Goal: Information Seeking & Learning: Learn about a topic

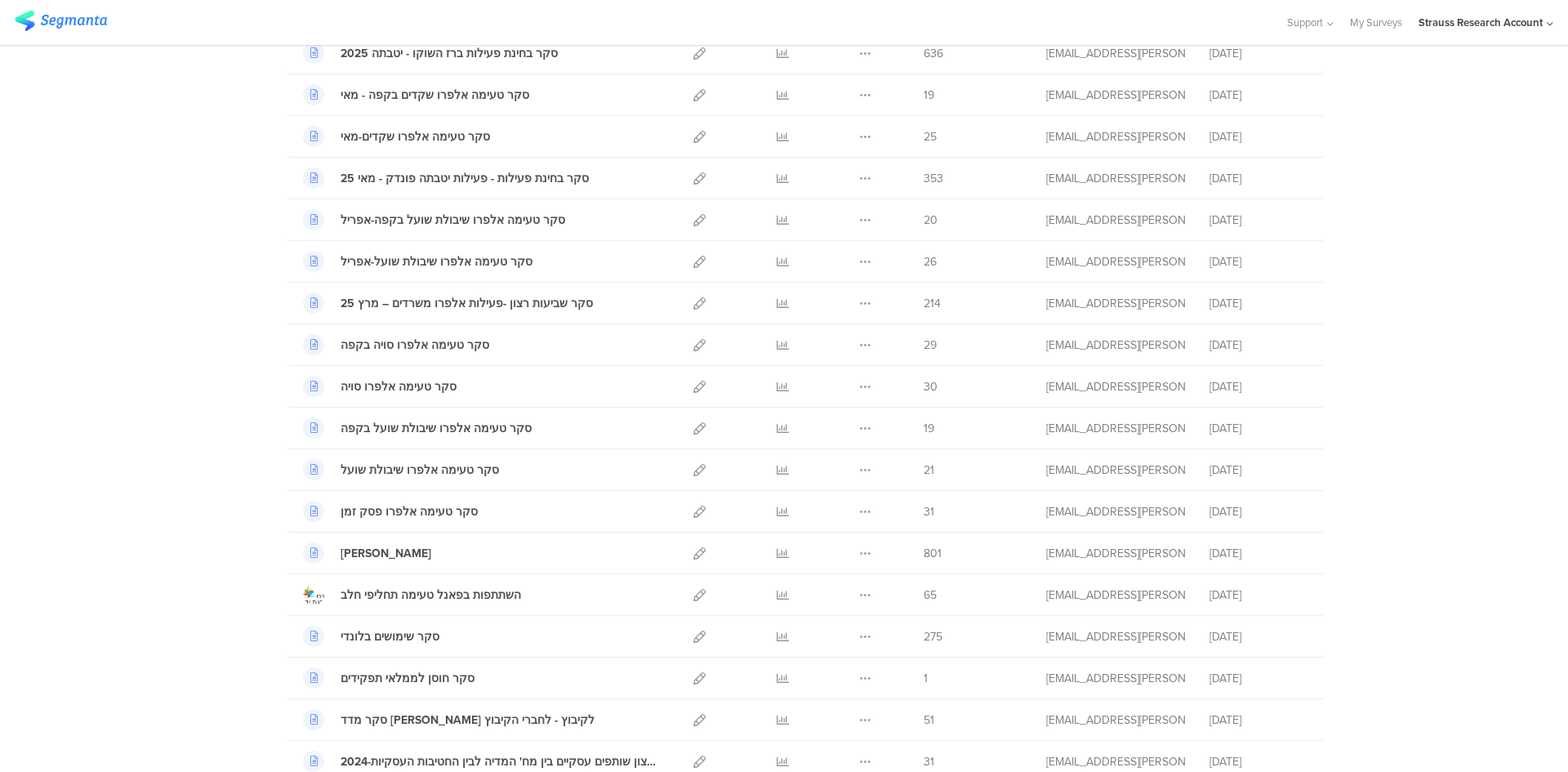
scroll to position [441, 0]
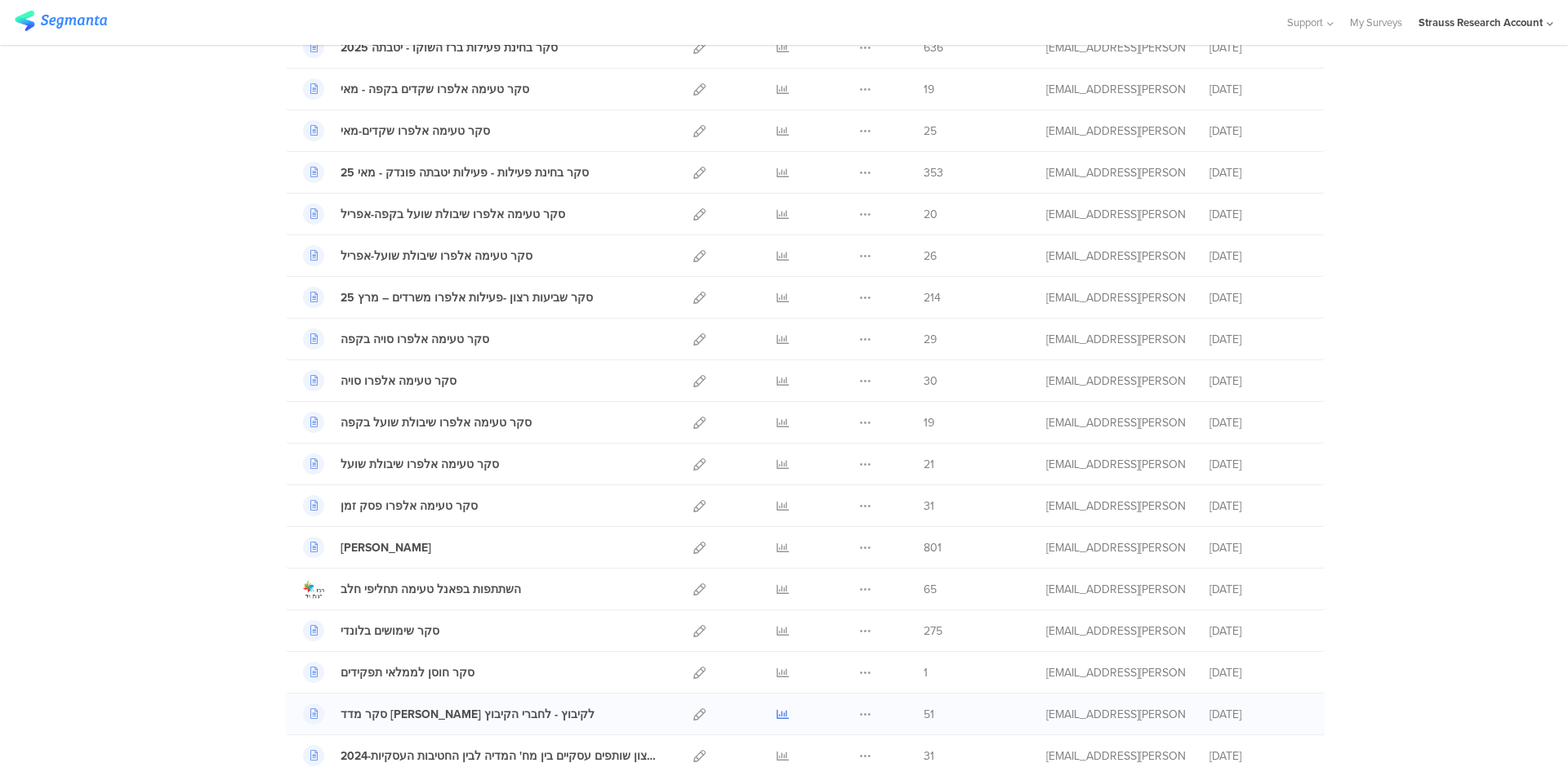
click at [781, 716] on icon at bounding box center [783, 714] width 12 height 12
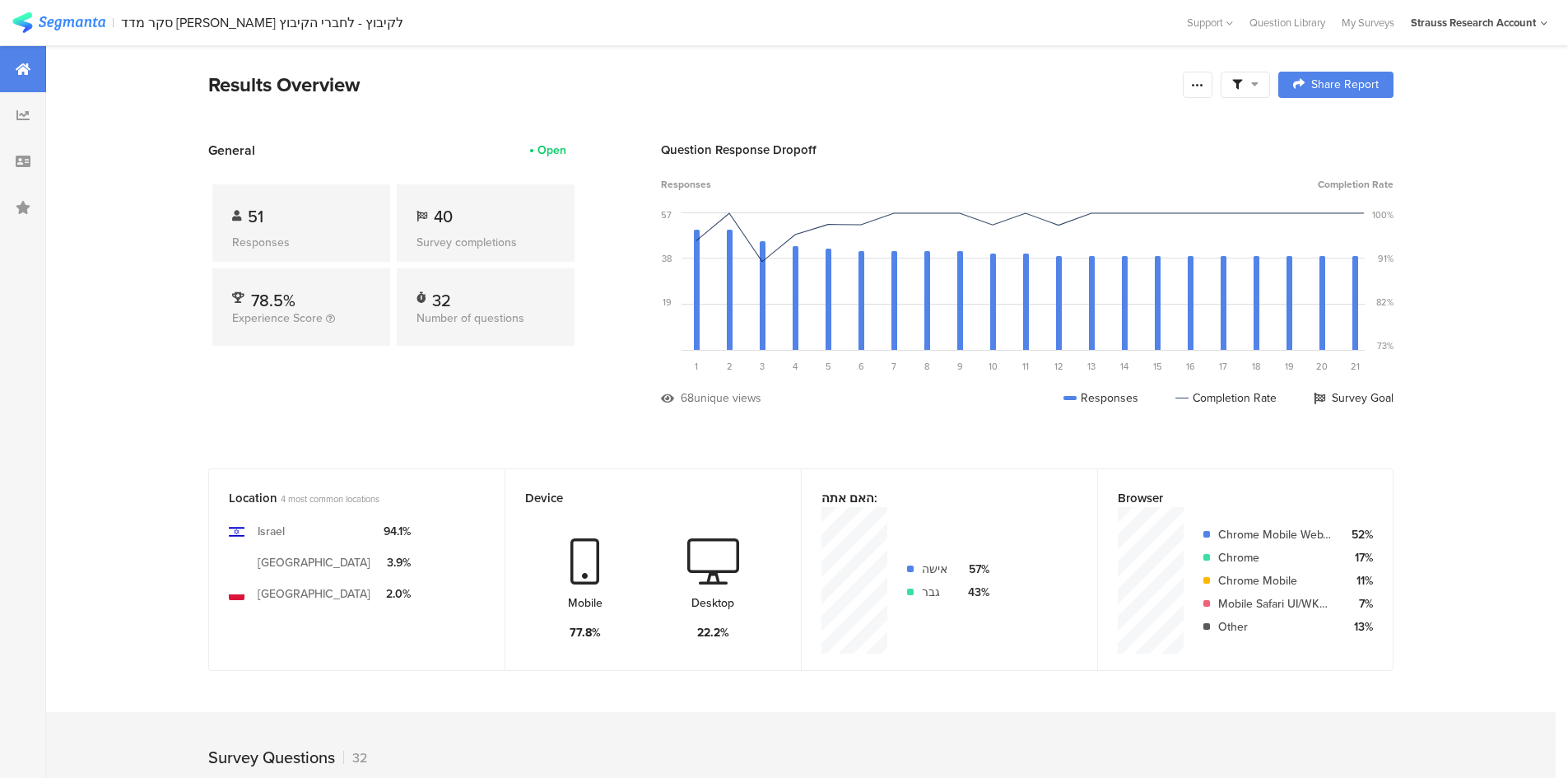
click at [1260, 93] on div at bounding box center [1245, 85] width 50 height 26
click at [1205, 95] on div at bounding box center [1198, 85] width 30 height 26
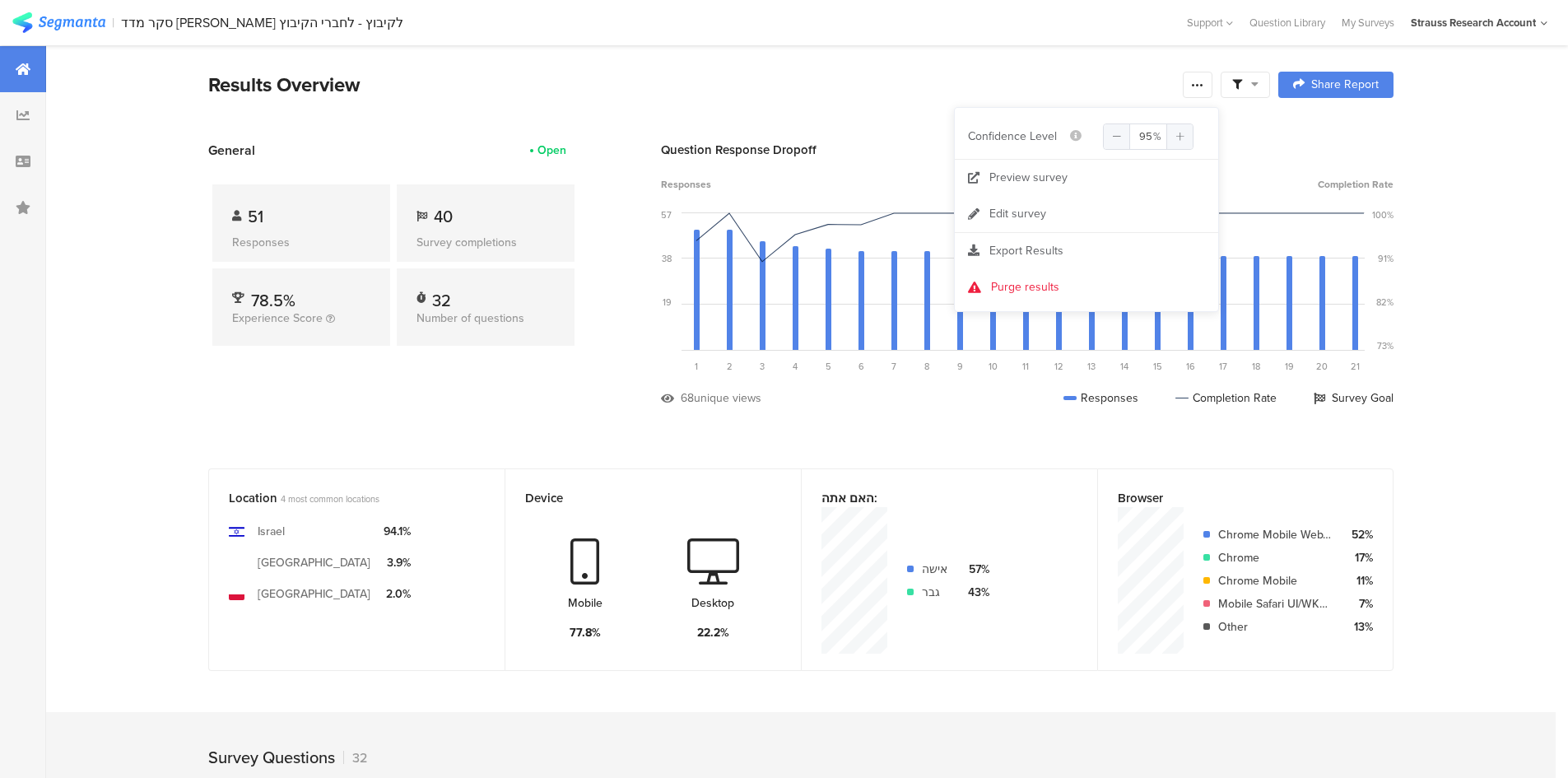
click at [1015, 246] on span "Export Results" at bounding box center [1026, 251] width 74 height 17
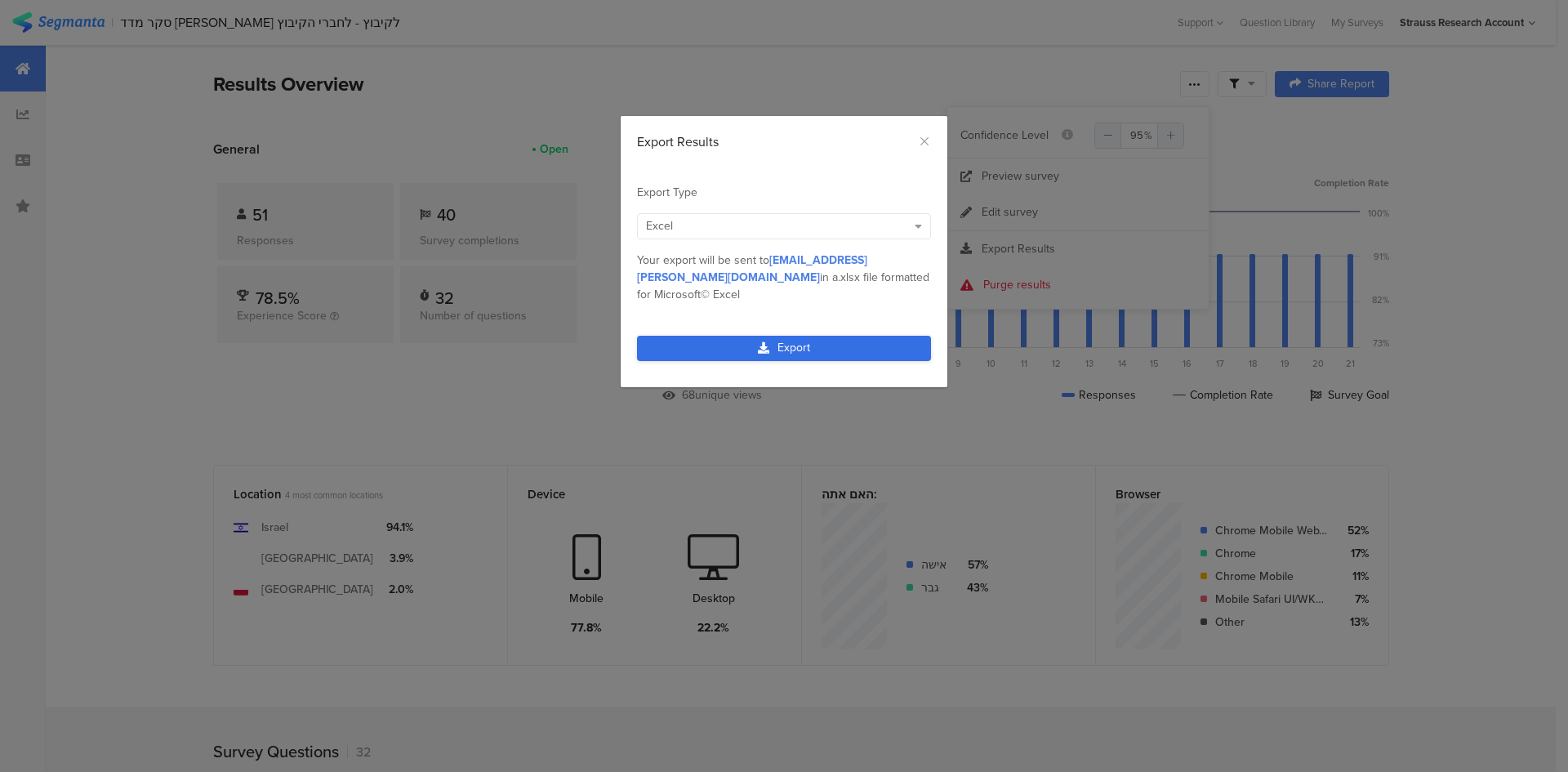
click at [774, 336] on link "Export" at bounding box center [784, 348] width 294 height 25
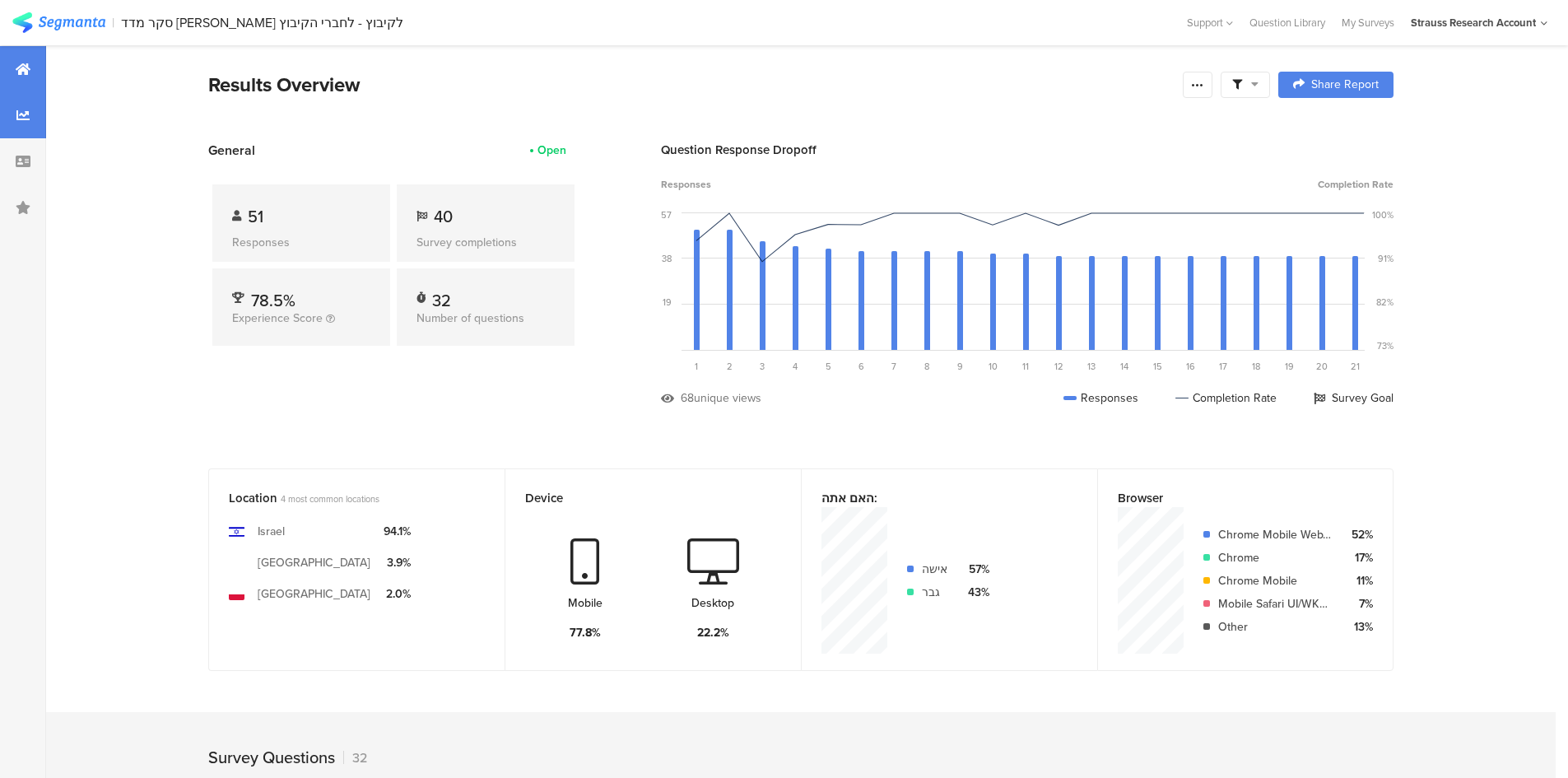
click at [29, 123] on div at bounding box center [22, 115] width 46 height 46
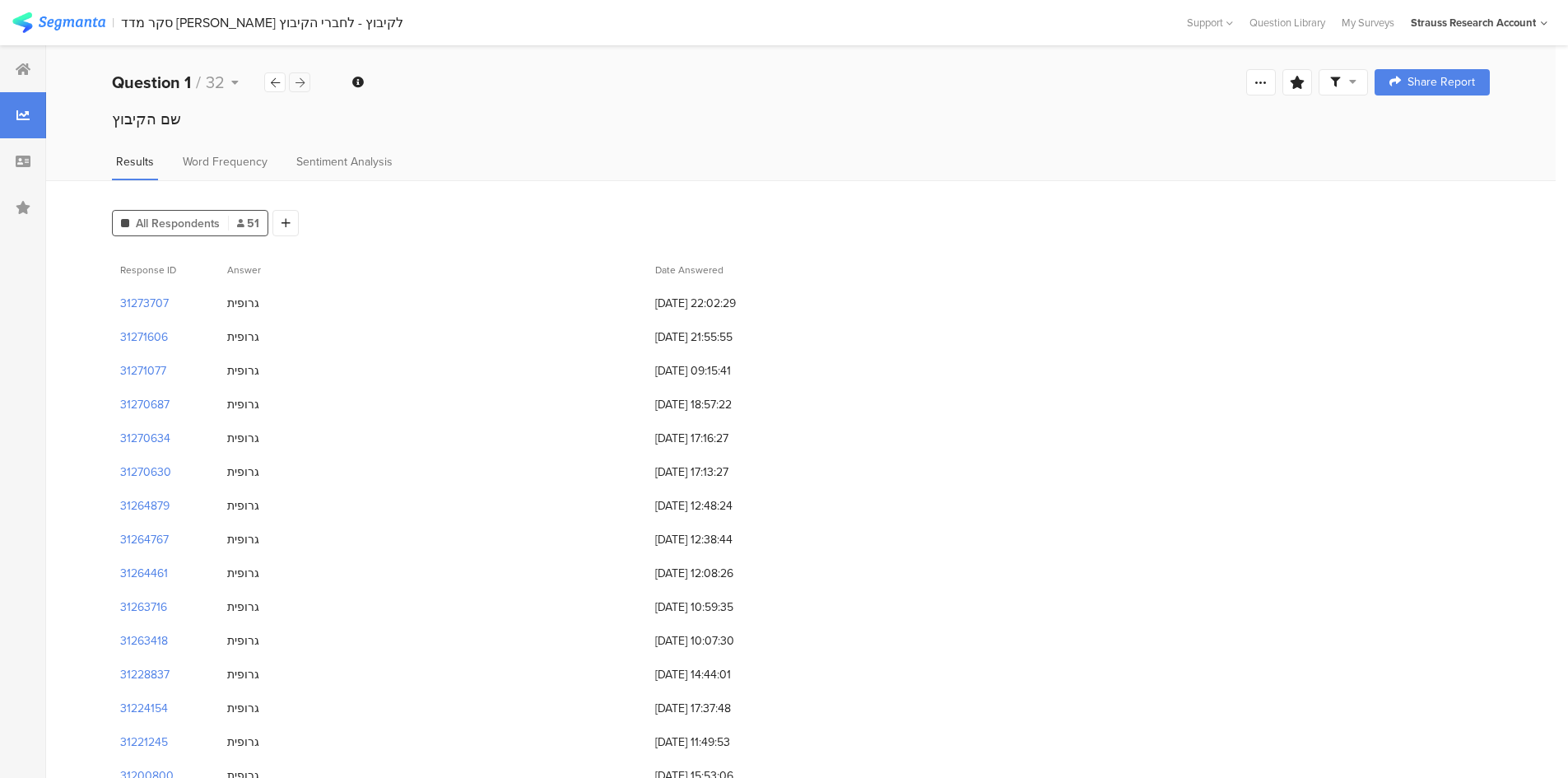
click at [298, 79] on icon at bounding box center [300, 82] width 9 height 10
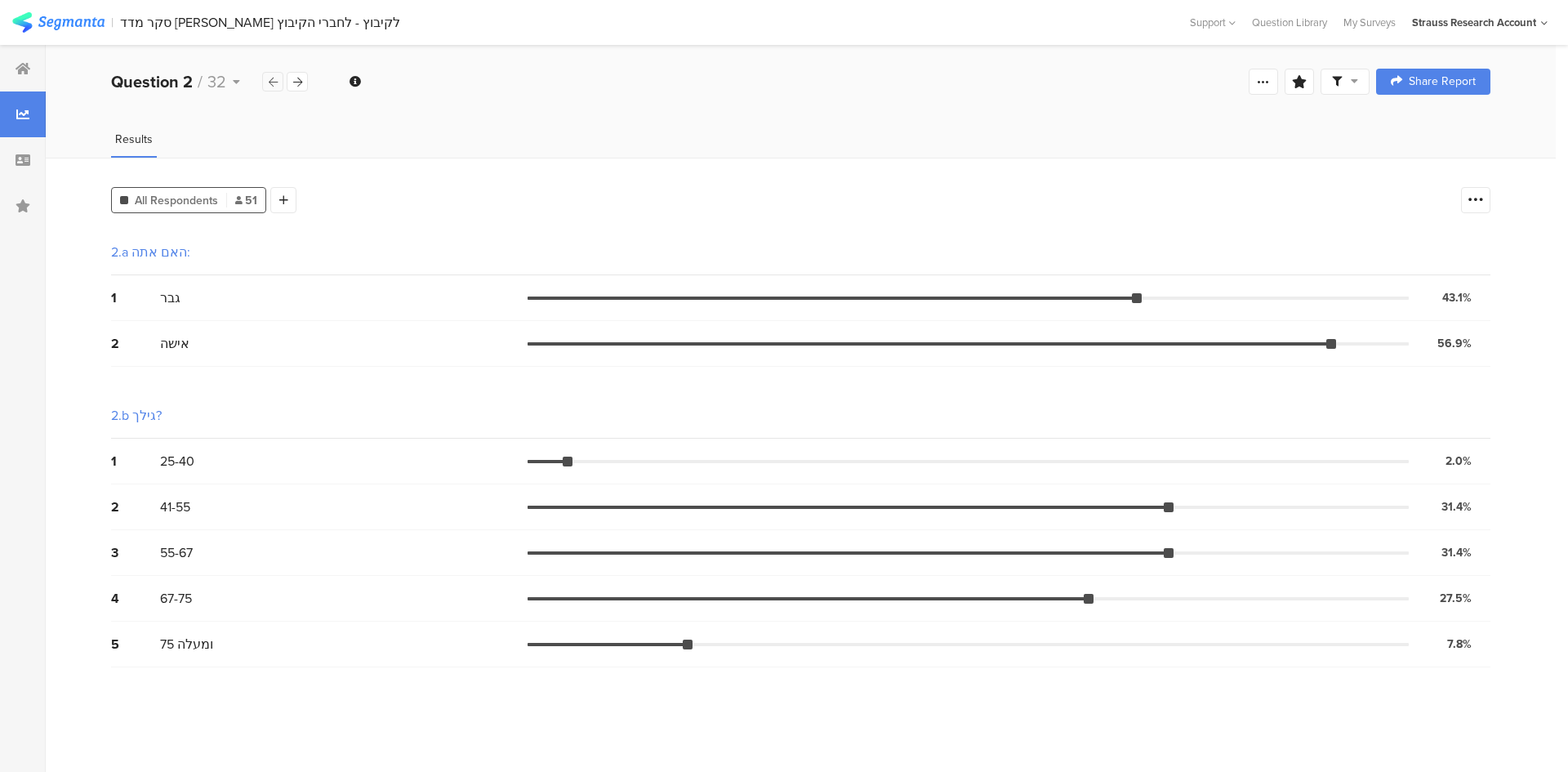
click at [271, 80] on icon at bounding box center [273, 82] width 9 height 10
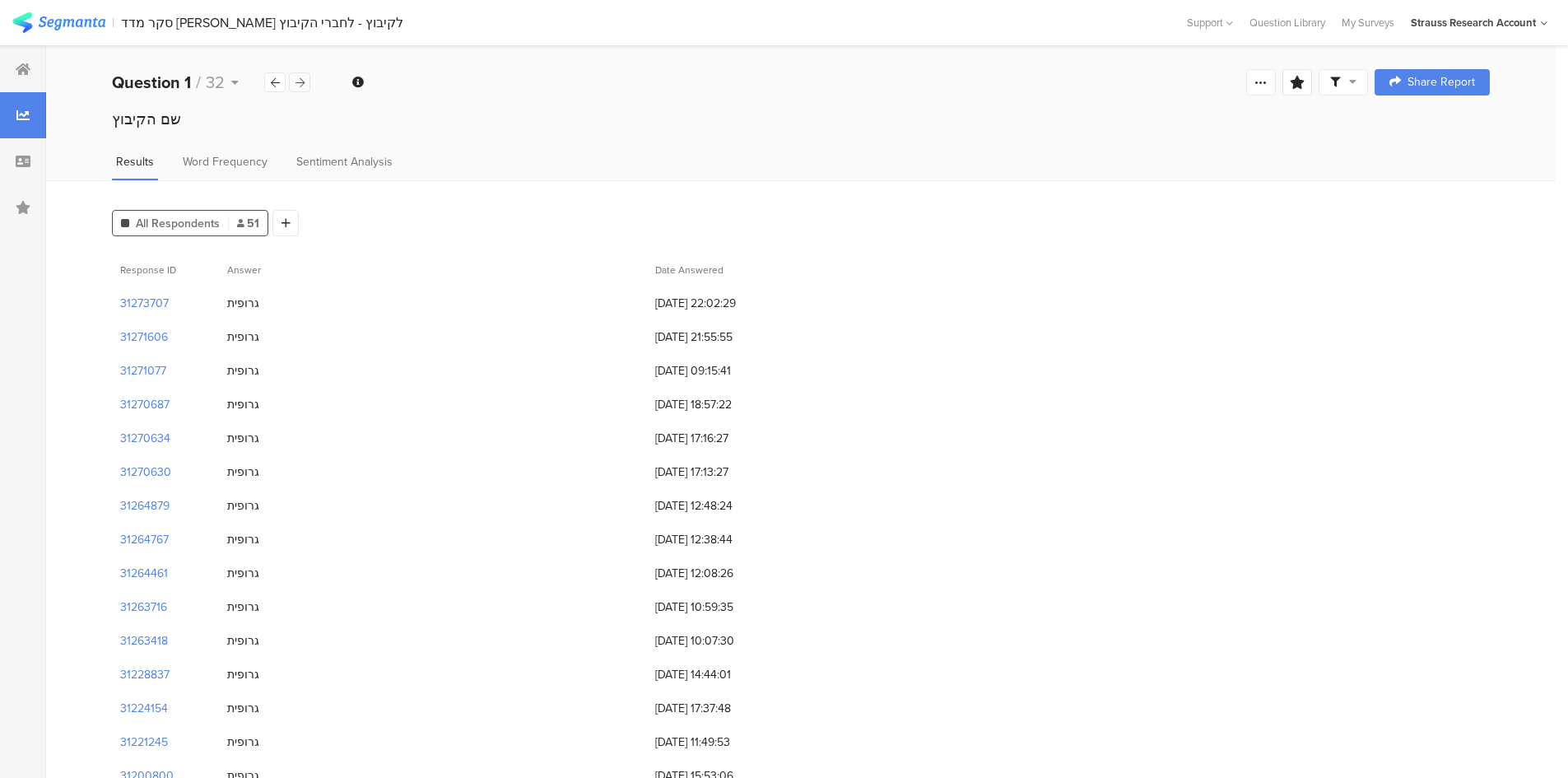
click at [299, 82] on icon at bounding box center [300, 82] width 9 height 10
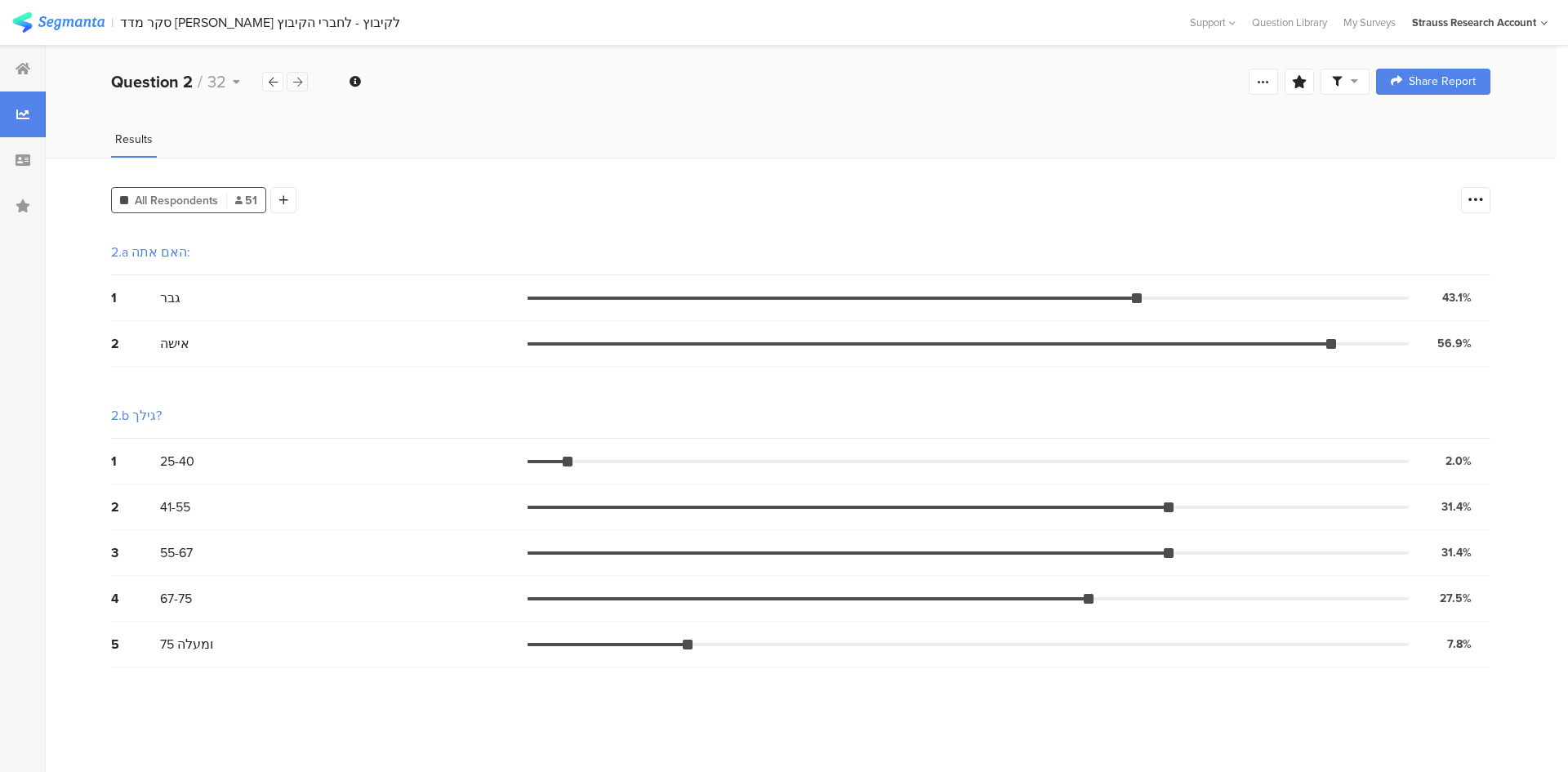
click at [297, 82] on icon at bounding box center [298, 82] width 9 height 10
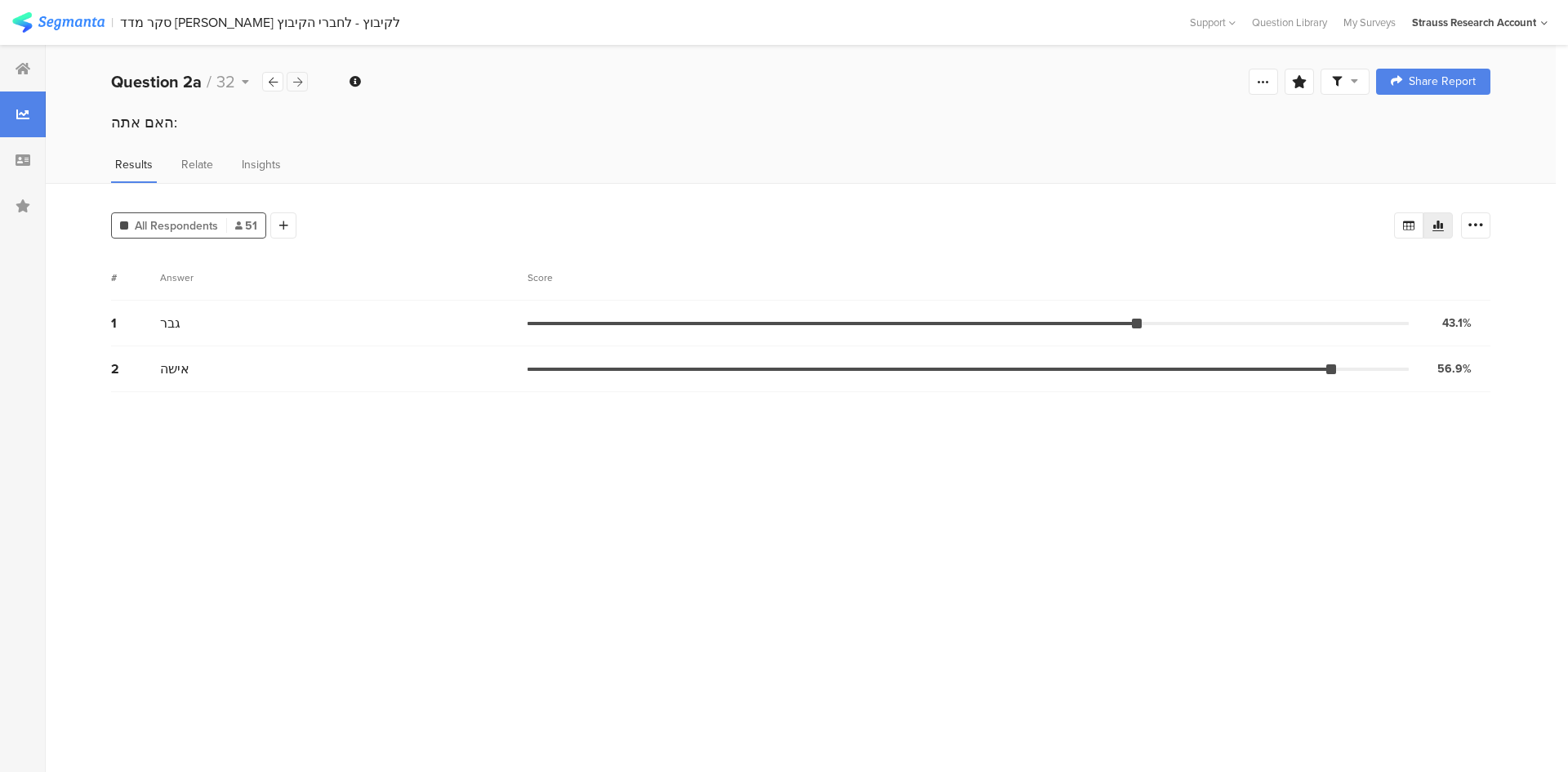
click at [297, 82] on icon at bounding box center [298, 82] width 9 height 10
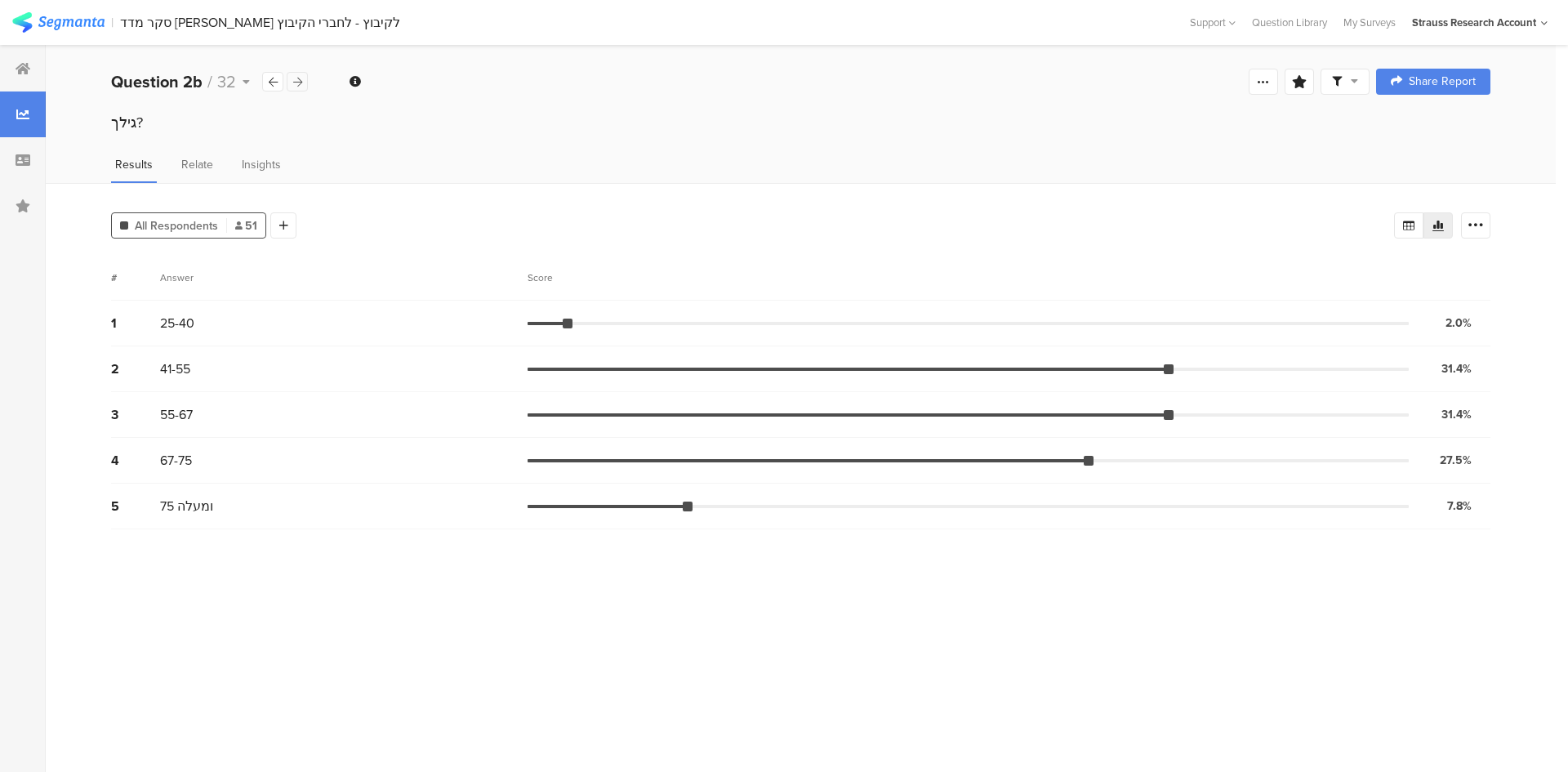
click at [297, 82] on icon at bounding box center [298, 82] width 9 height 10
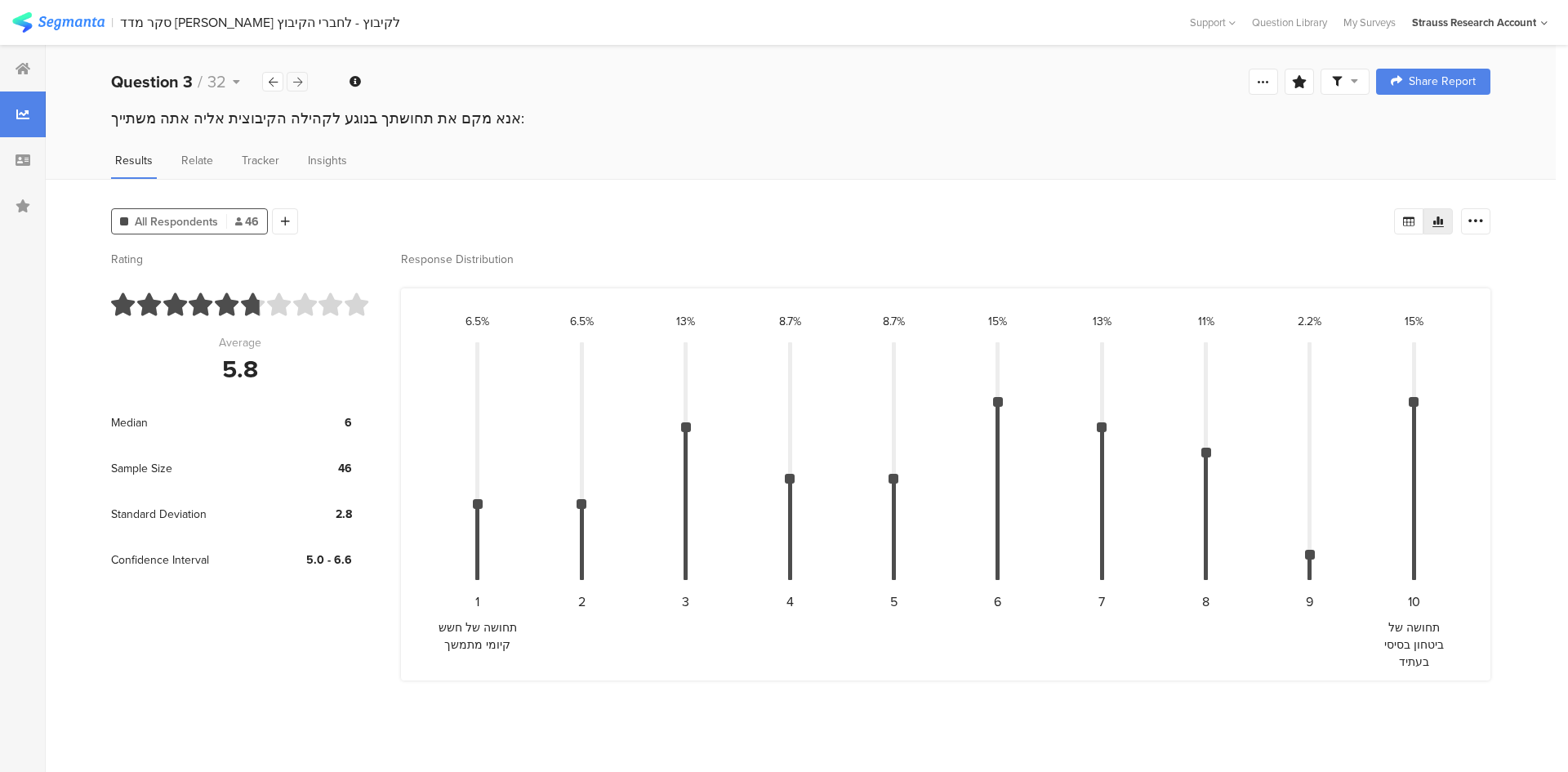
click at [297, 82] on icon at bounding box center [298, 82] width 9 height 10
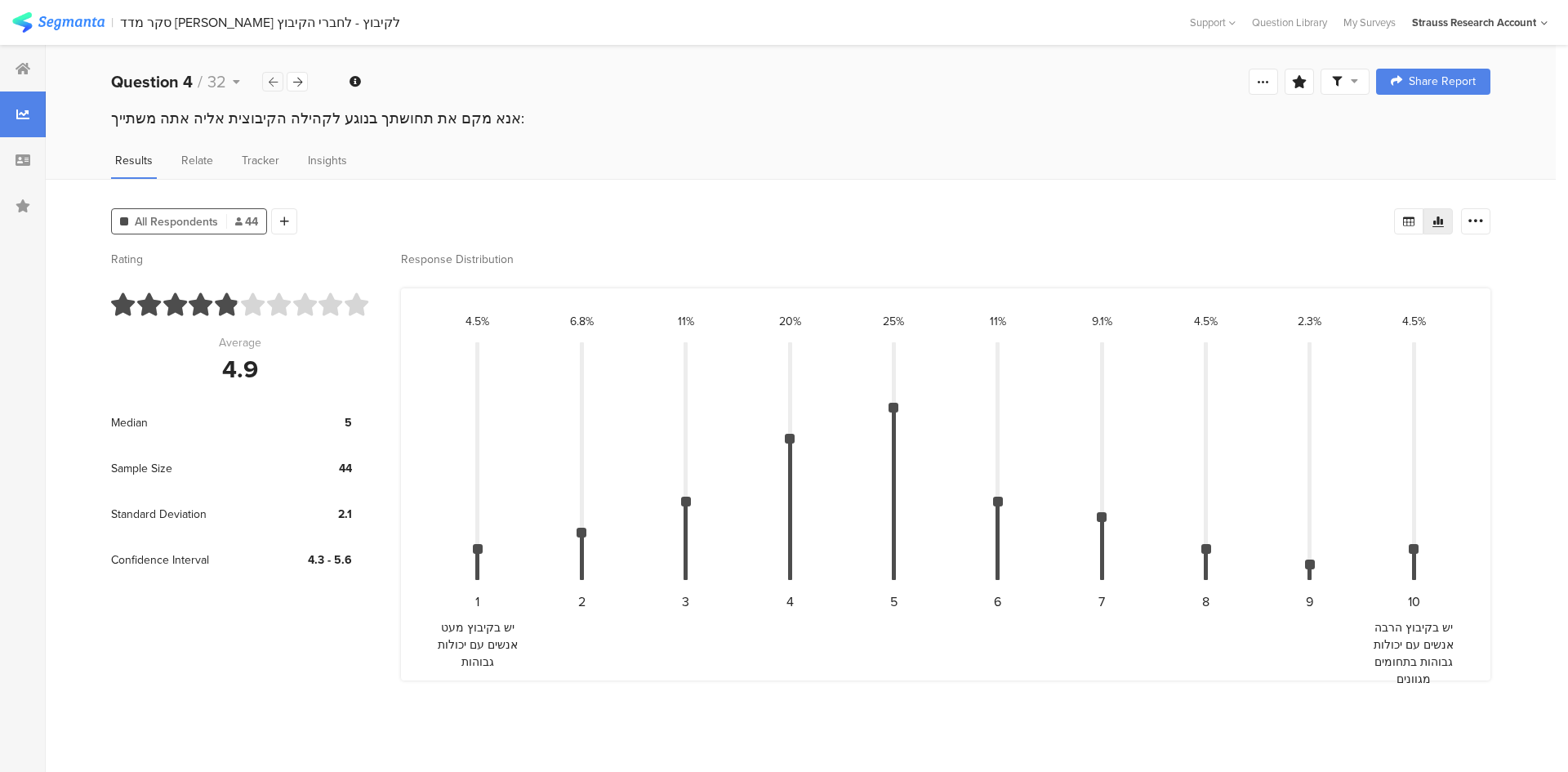
click at [275, 82] on icon at bounding box center [273, 82] width 9 height 10
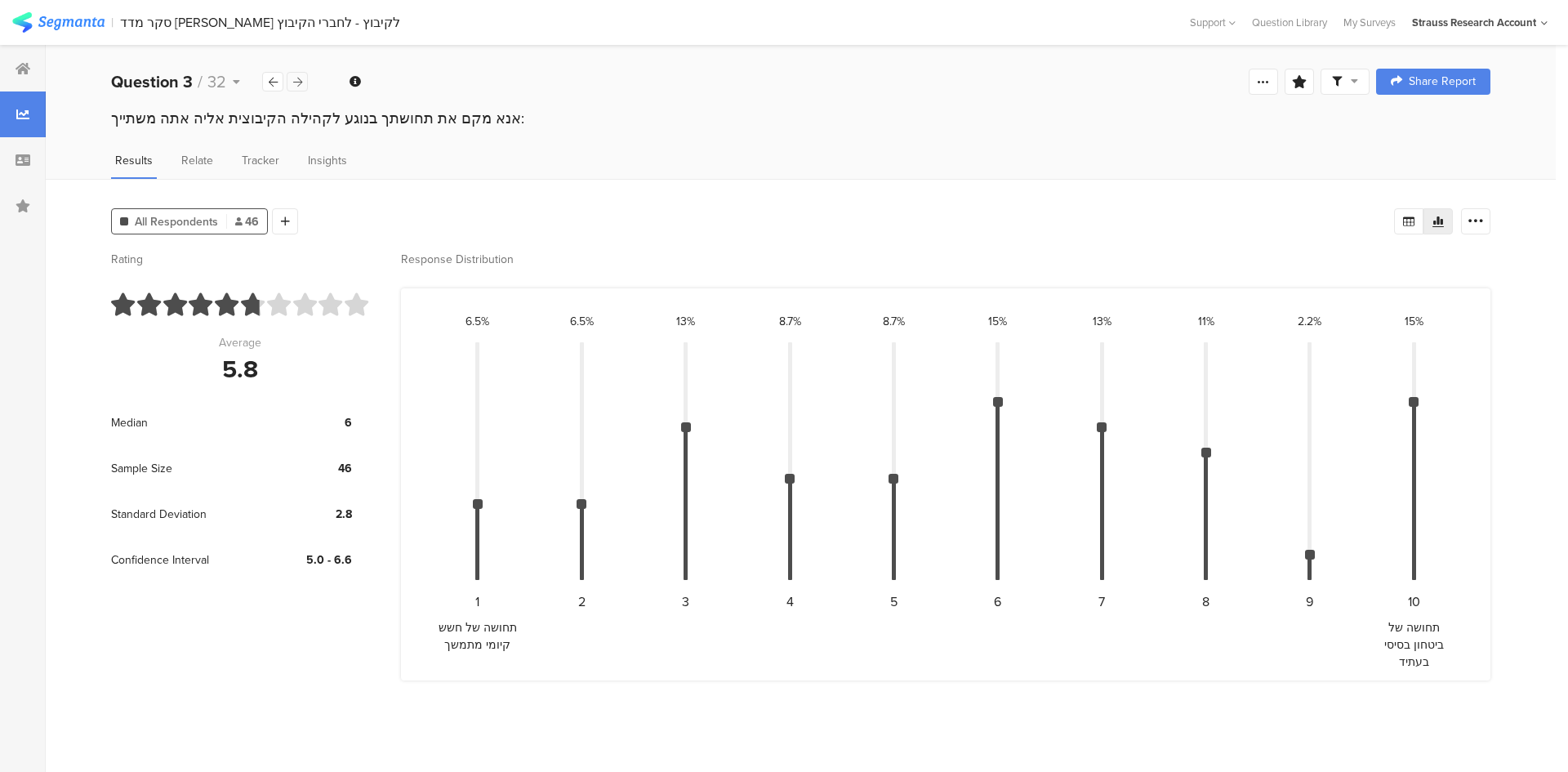
click at [300, 80] on icon at bounding box center [298, 82] width 9 height 10
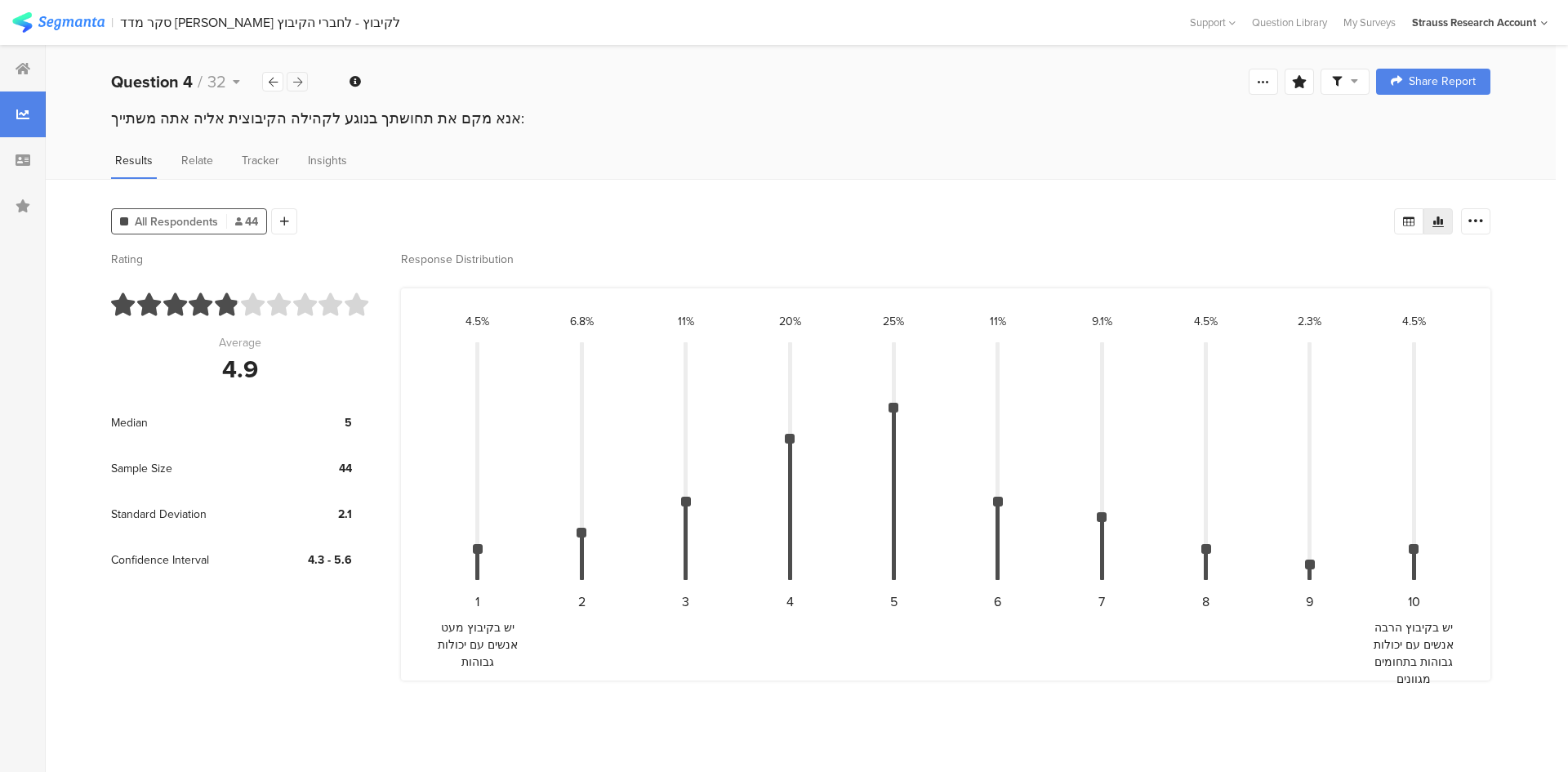
click at [300, 80] on icon at bounding box center [298, 82] width 9 height 10
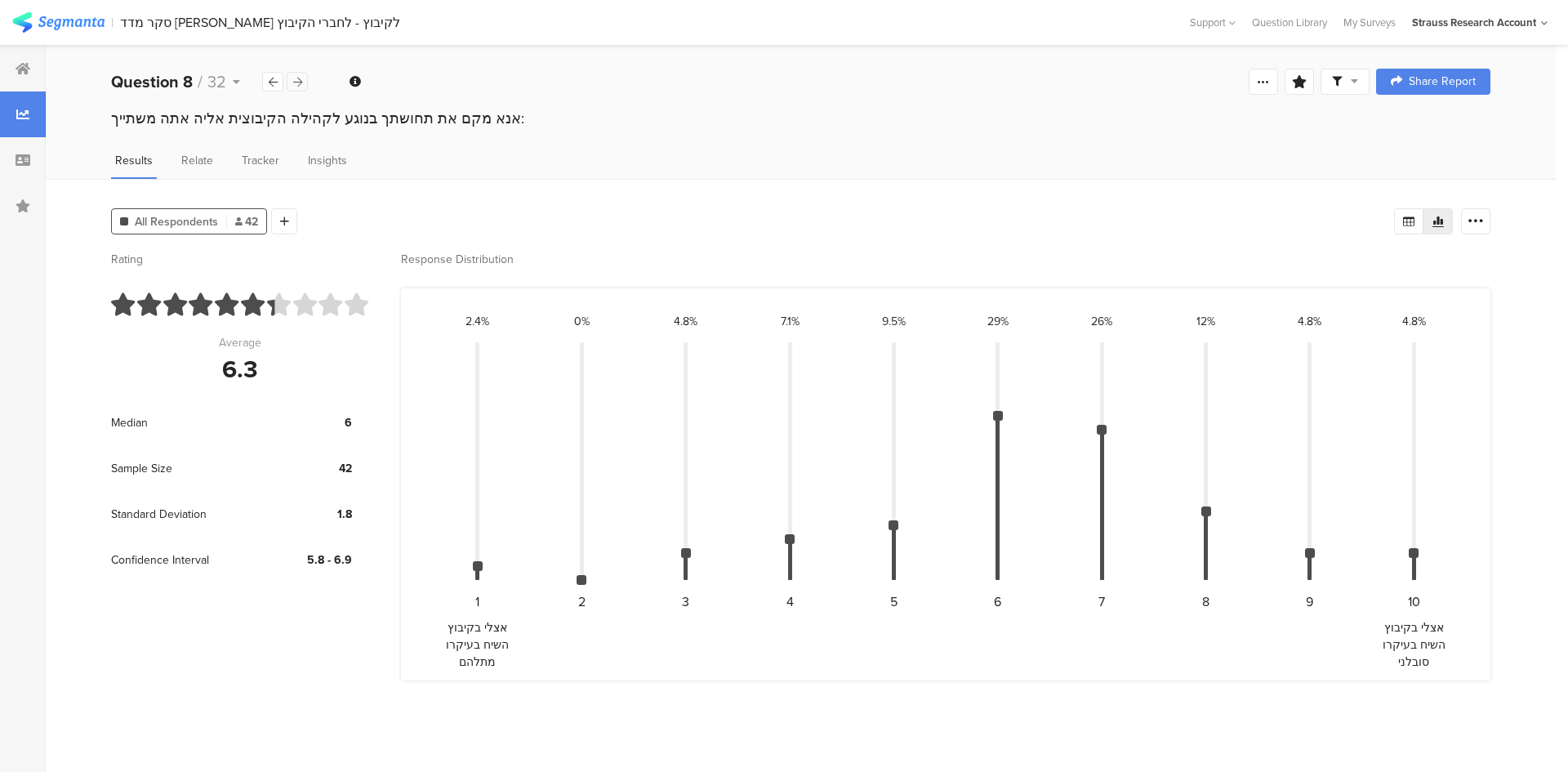
click at [301, 79] on icon at bounding box center [298, 82] width 9 height 10
click at [301, 78] on icon at bounding box center [298, 82] width 9 height 10
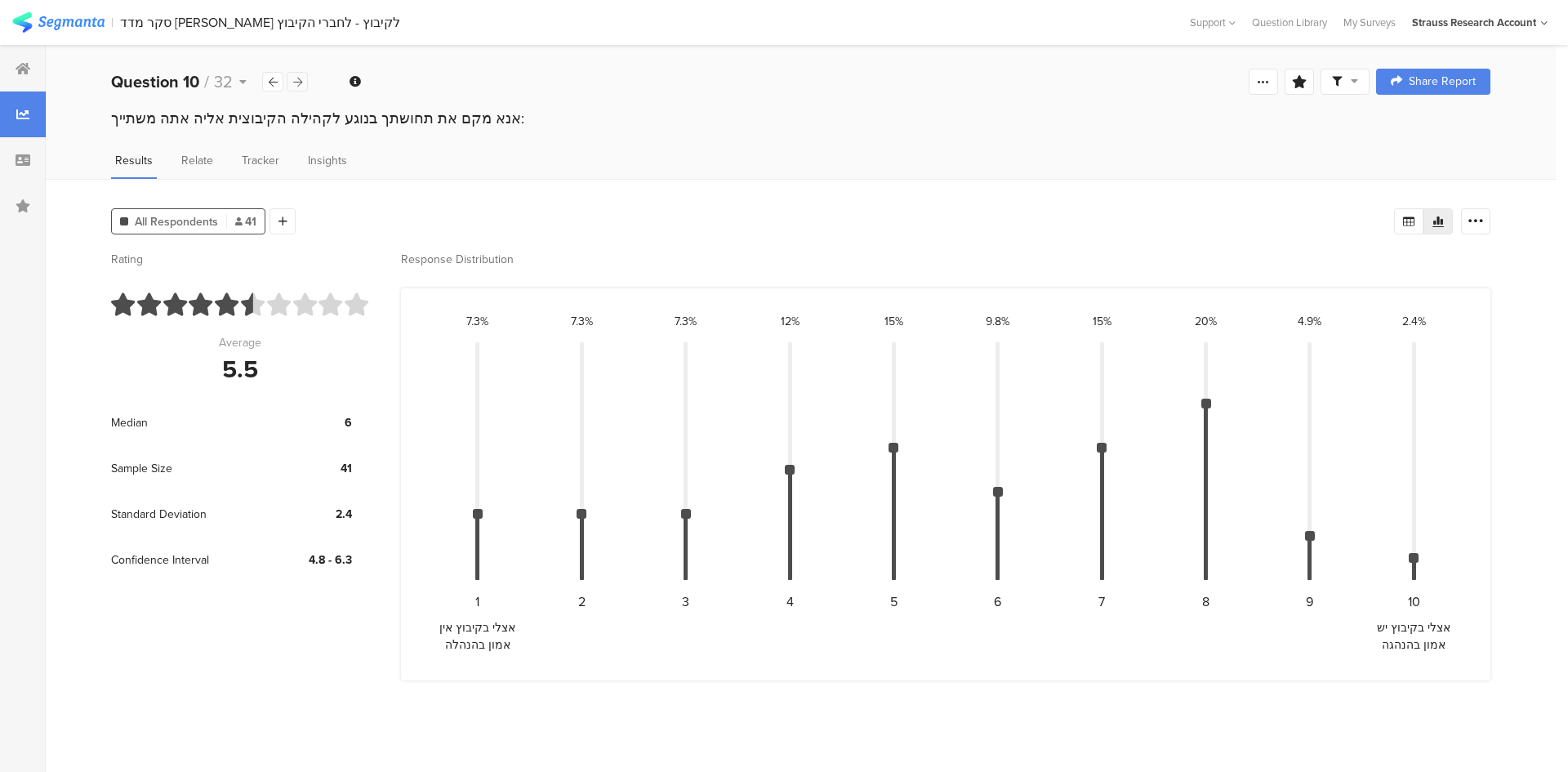
click at [301, 77] on icon at bounding box center [298, 82] width 9 height 10
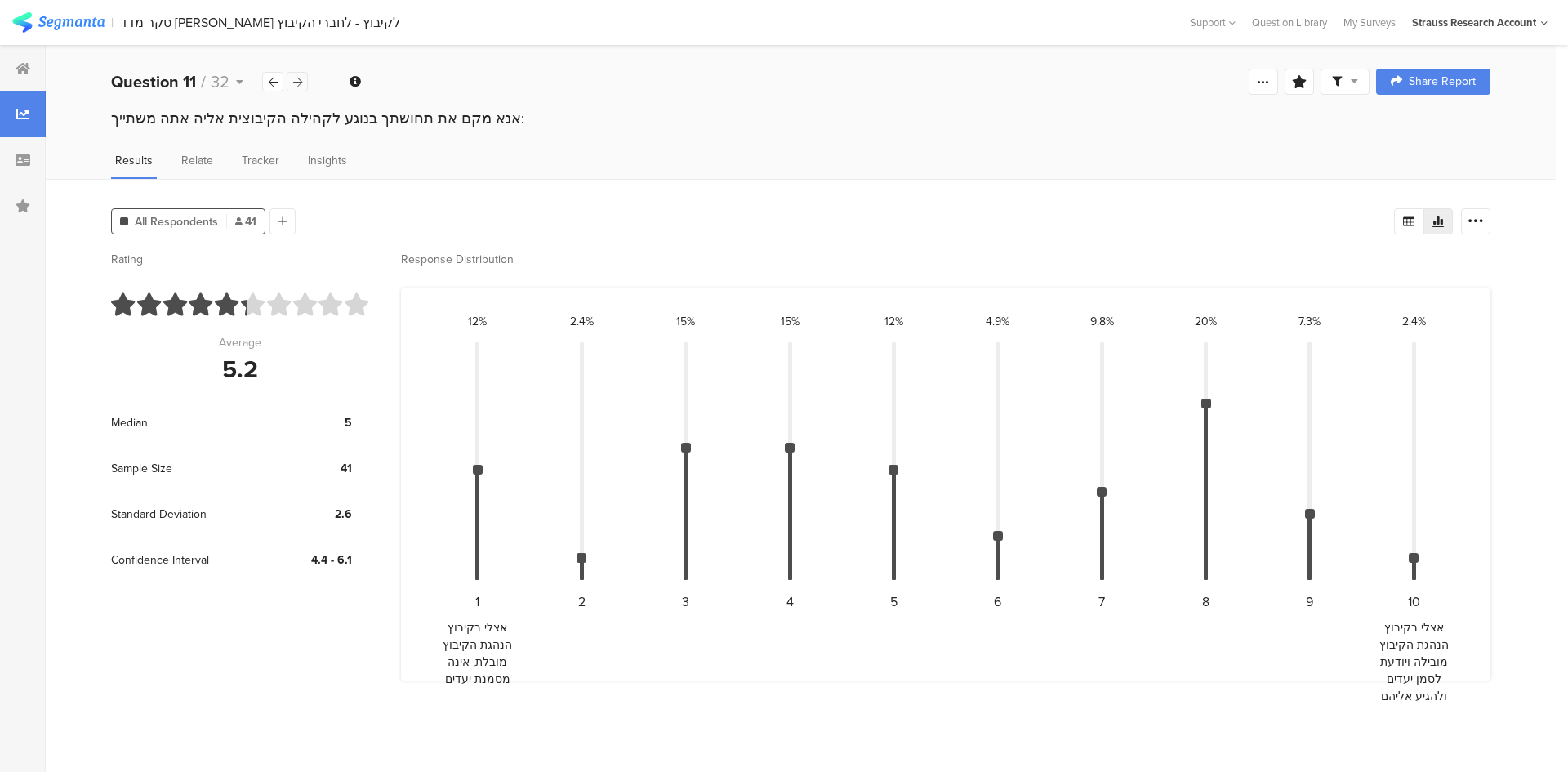
click at [301, 77] on icon at bounding box center [298, 82] width 9 height 10
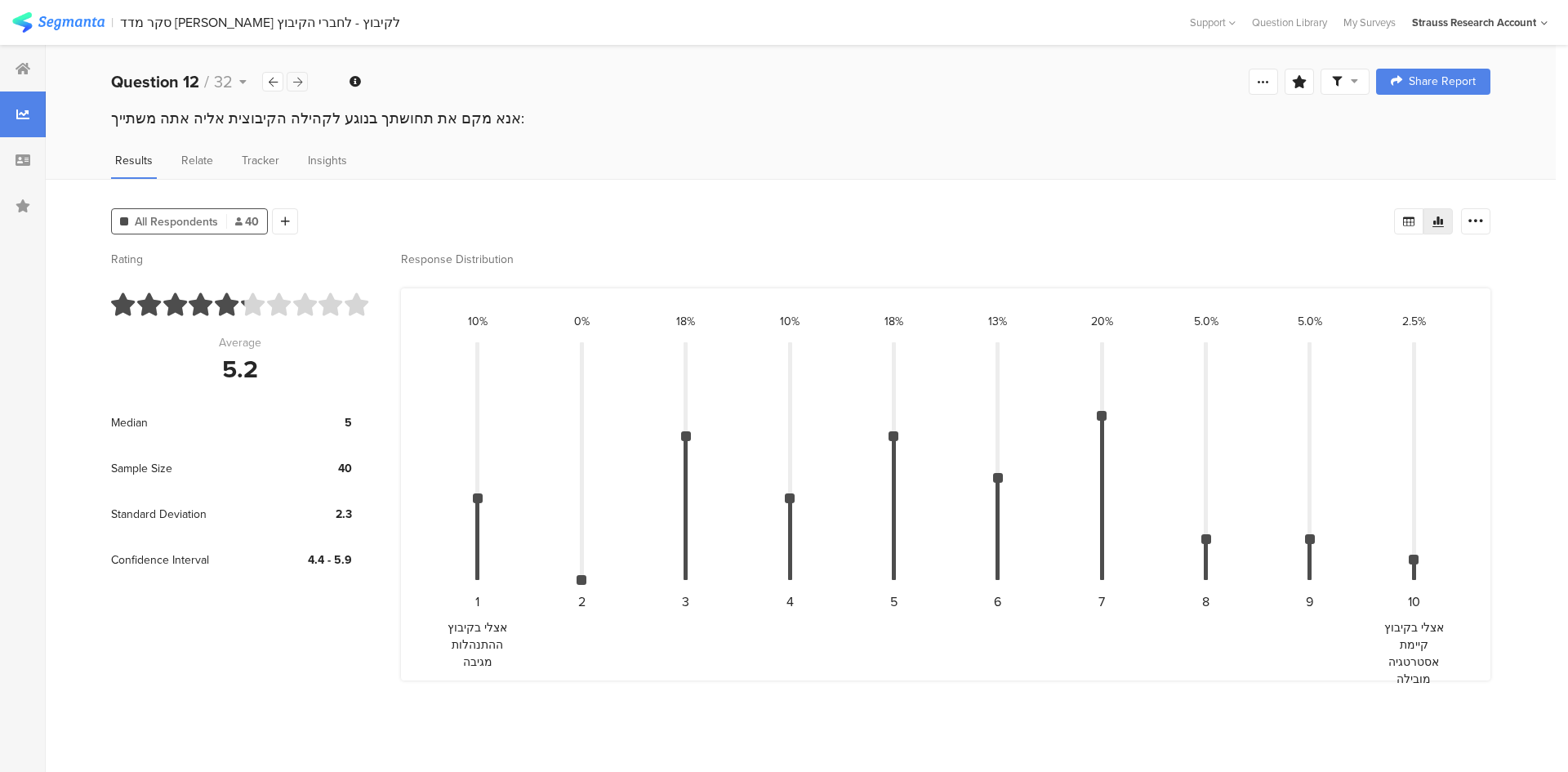
click at [302, 75] on div at bounding box center [297, 81] width 21 height 19
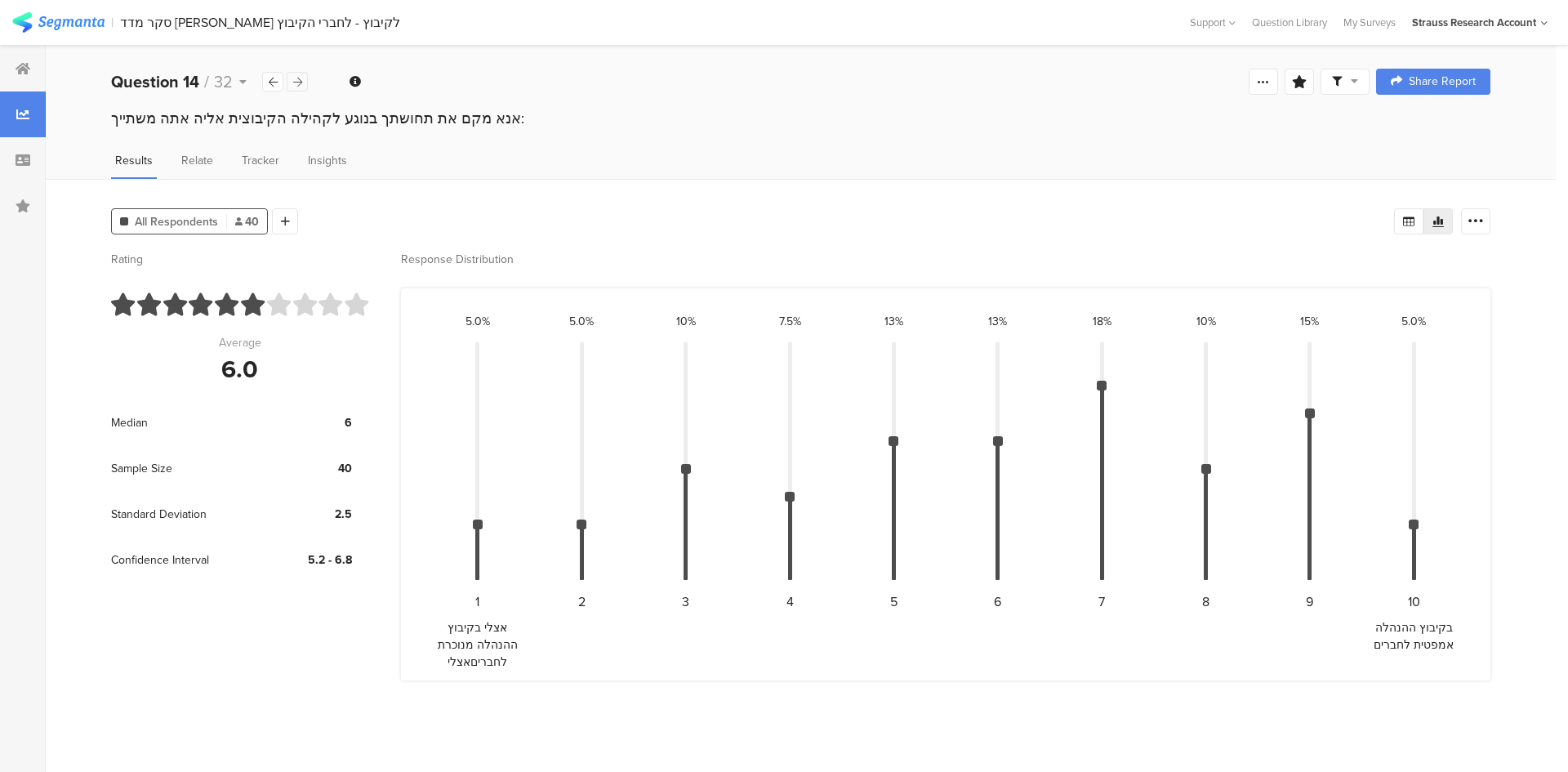
click at [302, 75] on div at bounding box center [297, 81] width 21 height 19
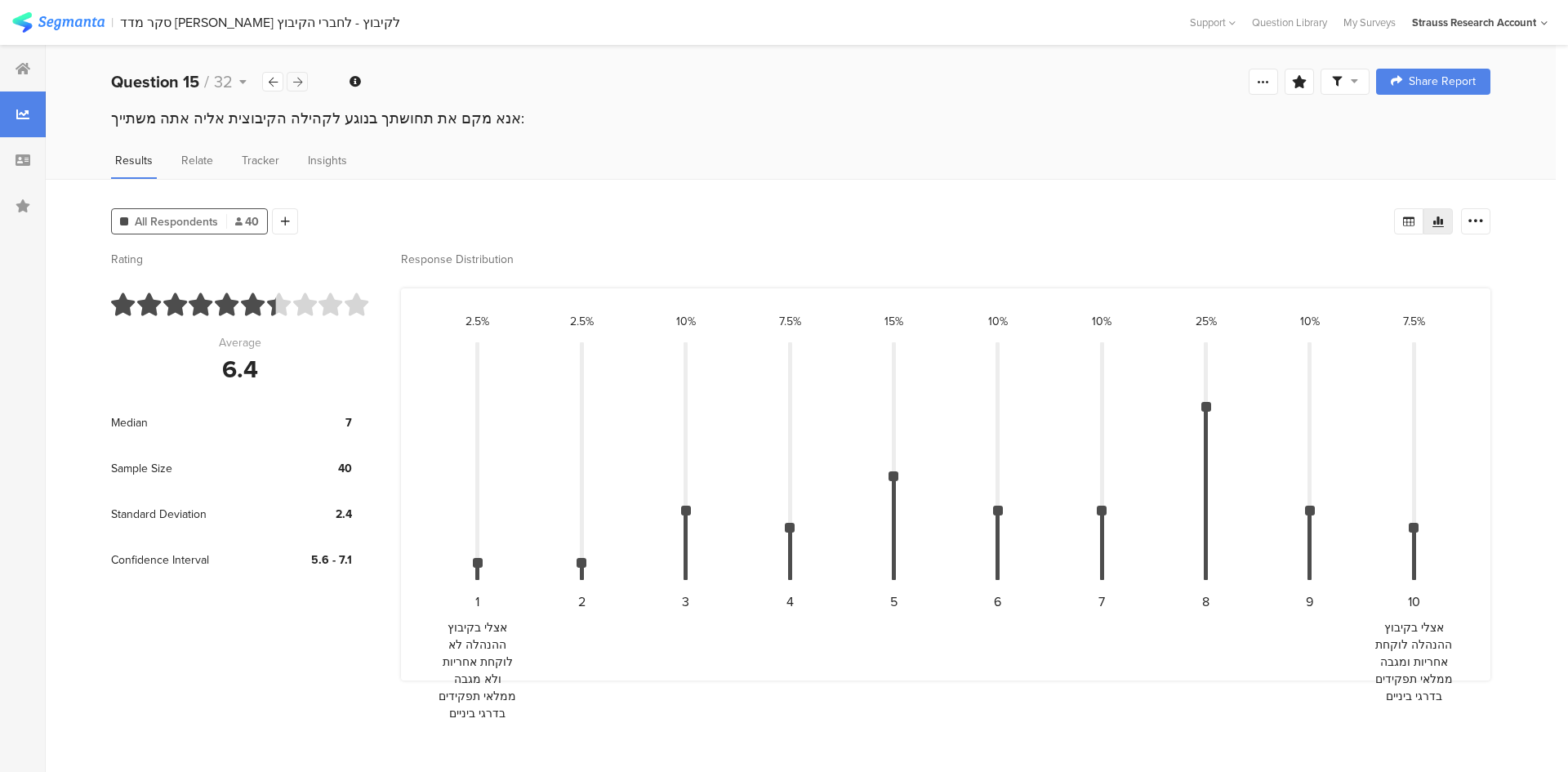
click at [291, 81] on div at bounding box center [297, 81] width 21 height 19
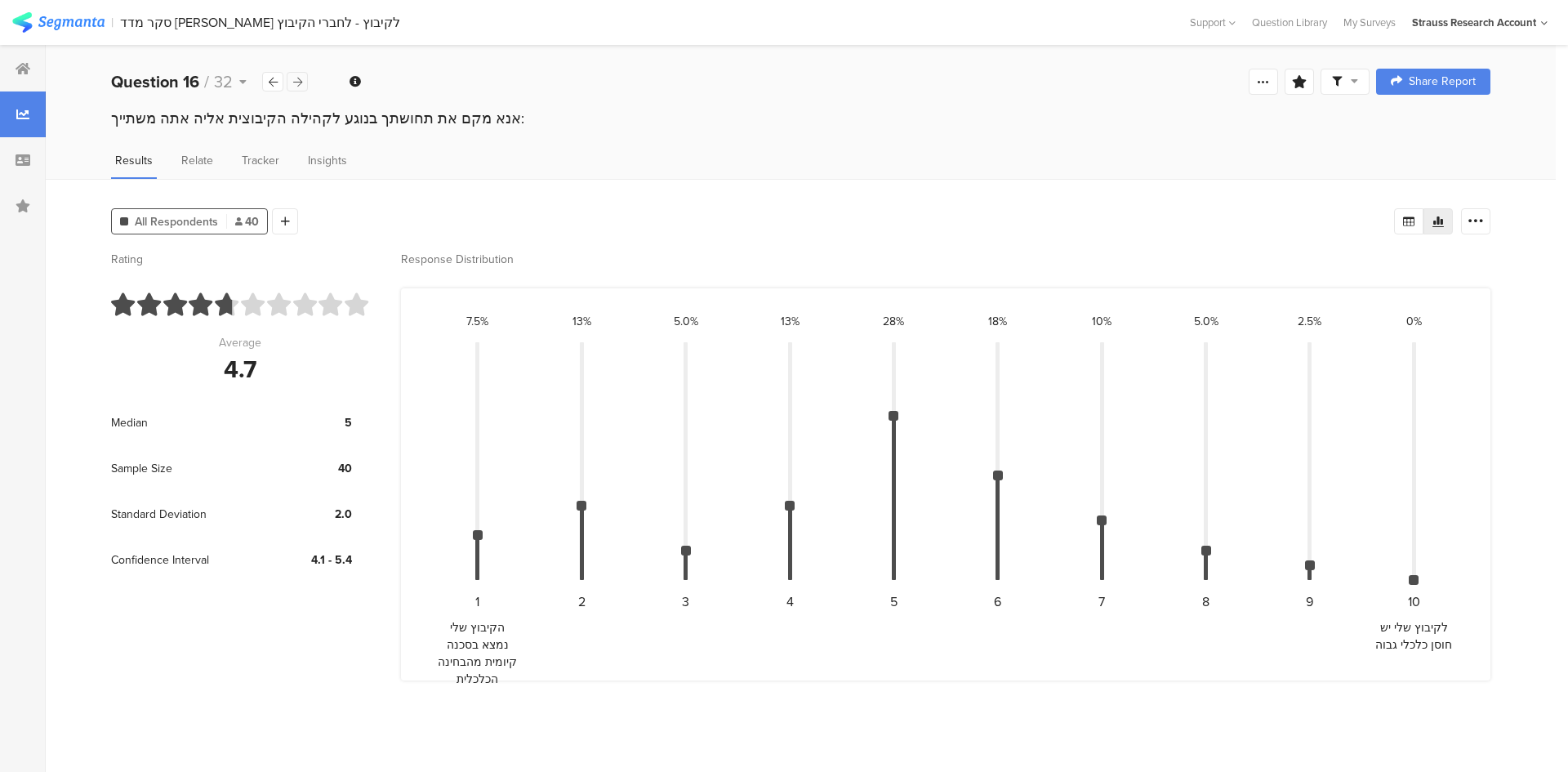
click at [291, 82] on div at bounding box center [297, 81] width 21 height 19
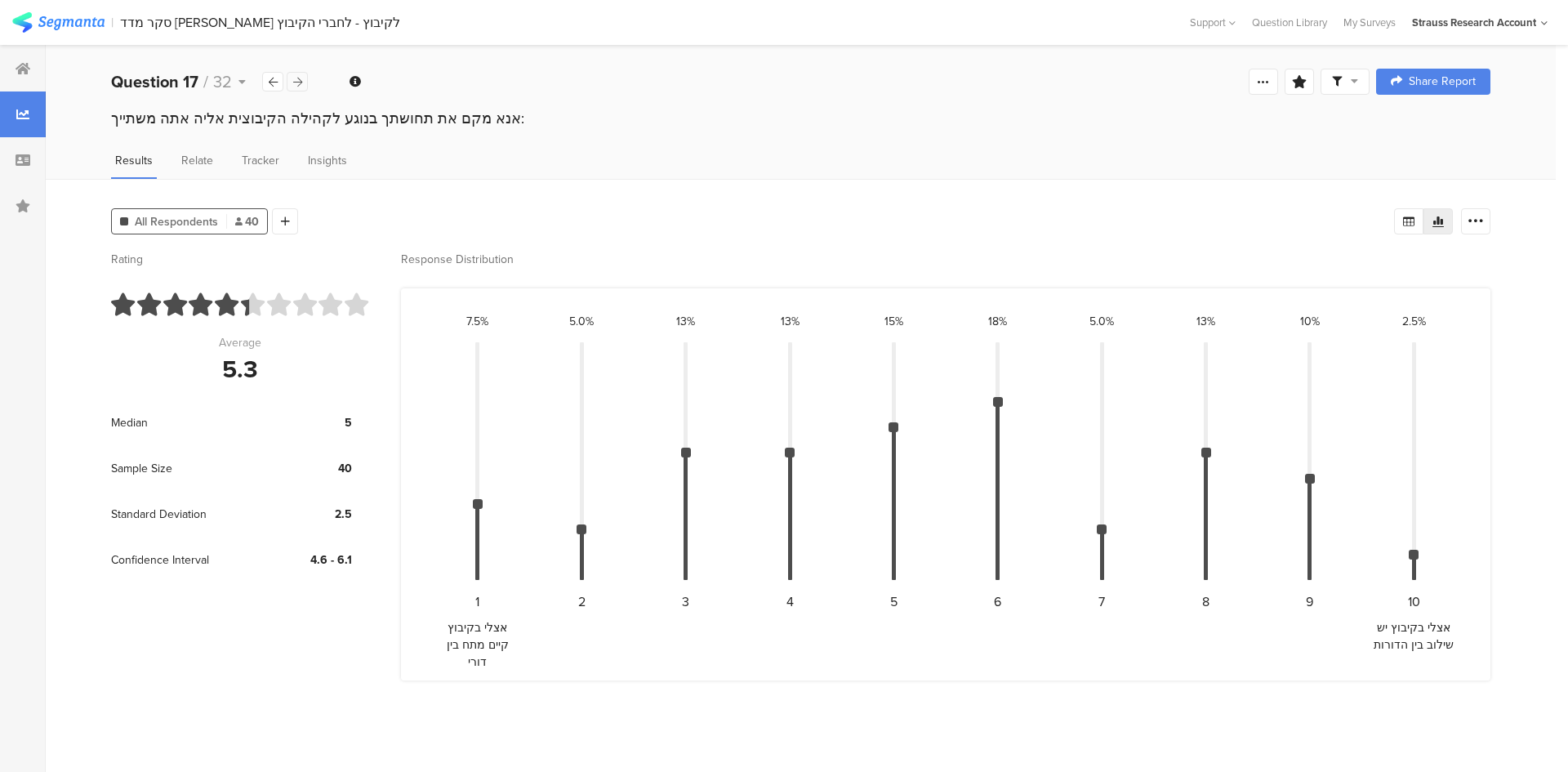
click at [291, 82] on div at bounding box center [297, 81] width 21 height 19
click at [291, 84] on div at bounding box center [297, 81] width 21 height 19
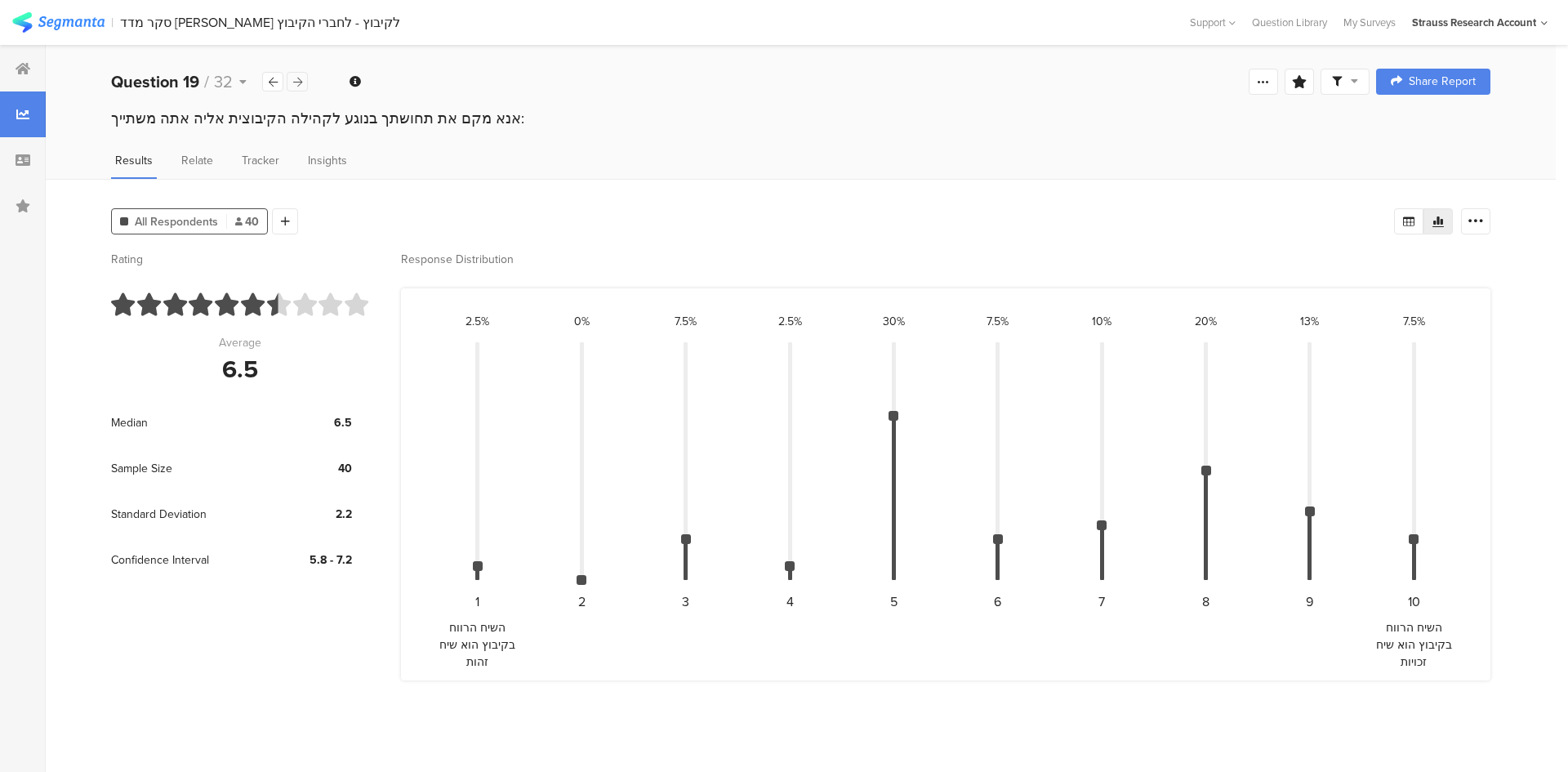
click at [291, 85] on div at bounding box center [297, 81] width 21 height 19
click at [291, 86] on div at bounding box center [297, 81] width 21 height 19
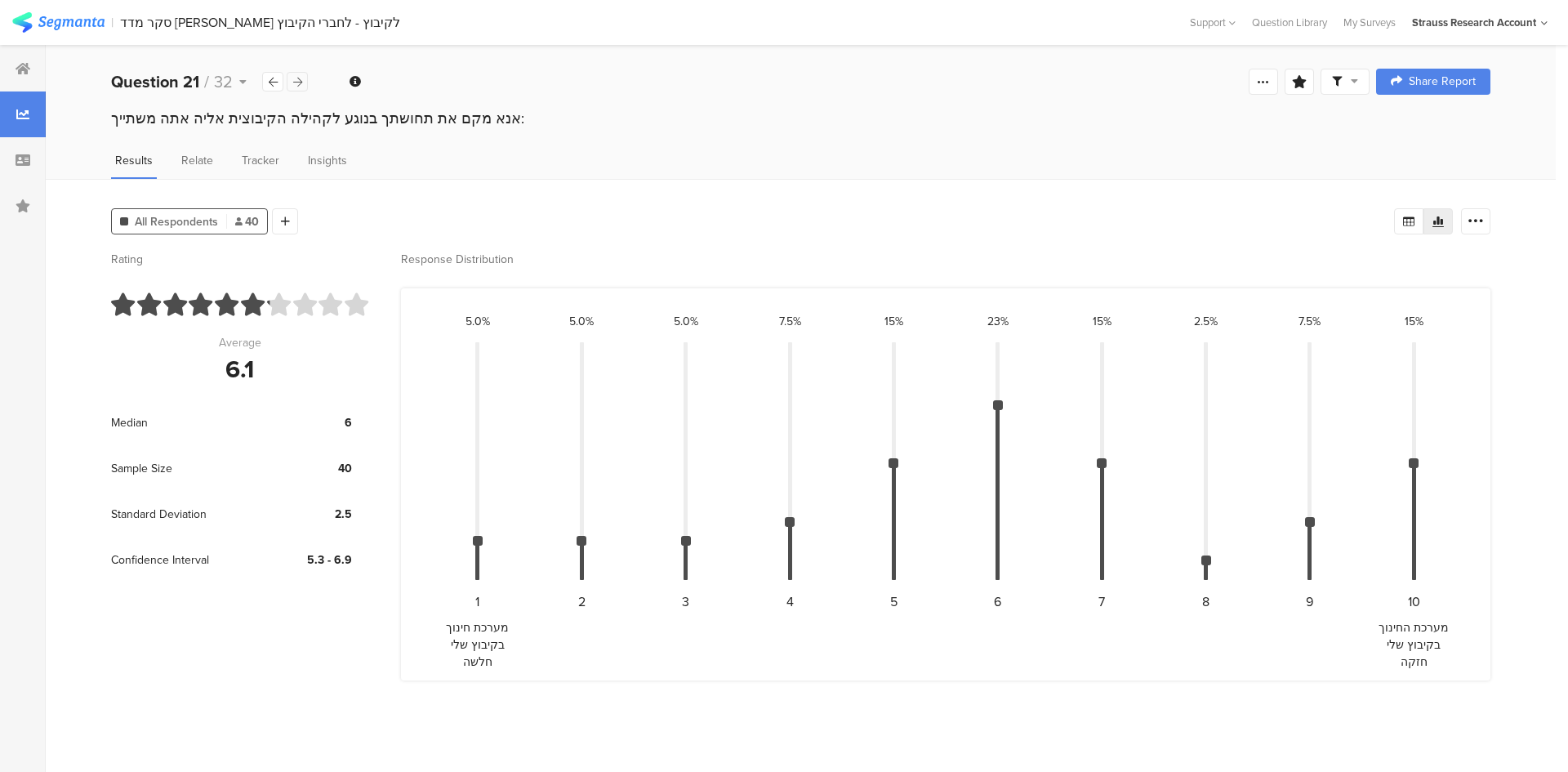
click at [292, 86] on div at bounding box center [297, 81] width 21 height 19
click at [292, 85] on div at bounding box center [297, 81] width 21 height 19
click at [292, 86] on div at bounding box center [297, 81] width 21 height 19
click at [272, 86] on div at bounding box center [272, 81] width 21 height 19
